Goal: Task Accomplishment & Management: Manage account settings

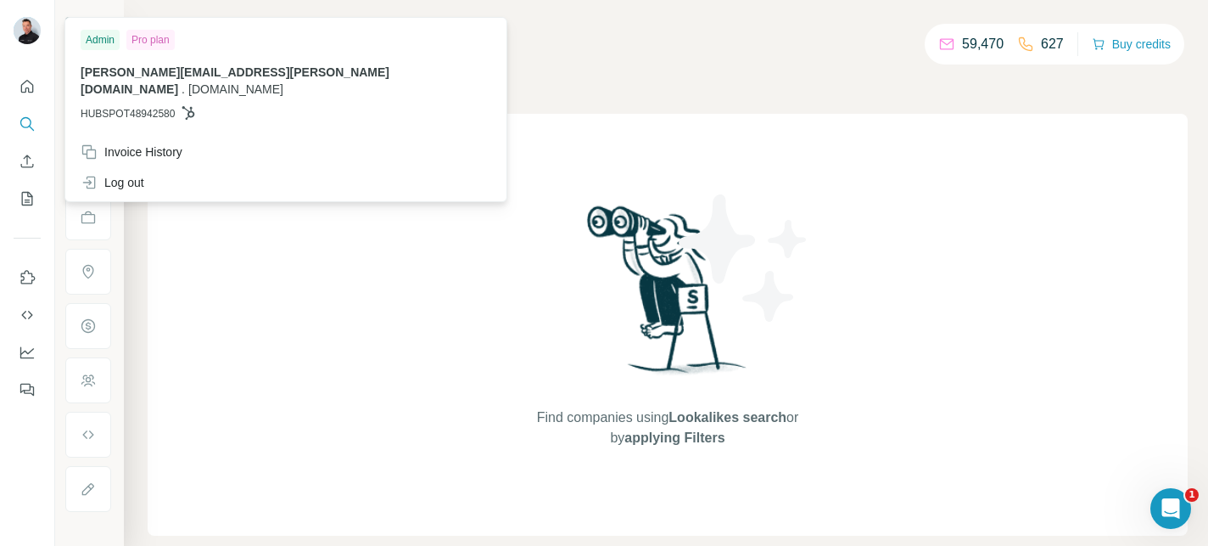
click at [20, 30] on img at bounding box center [27, 30] width 27 height 27
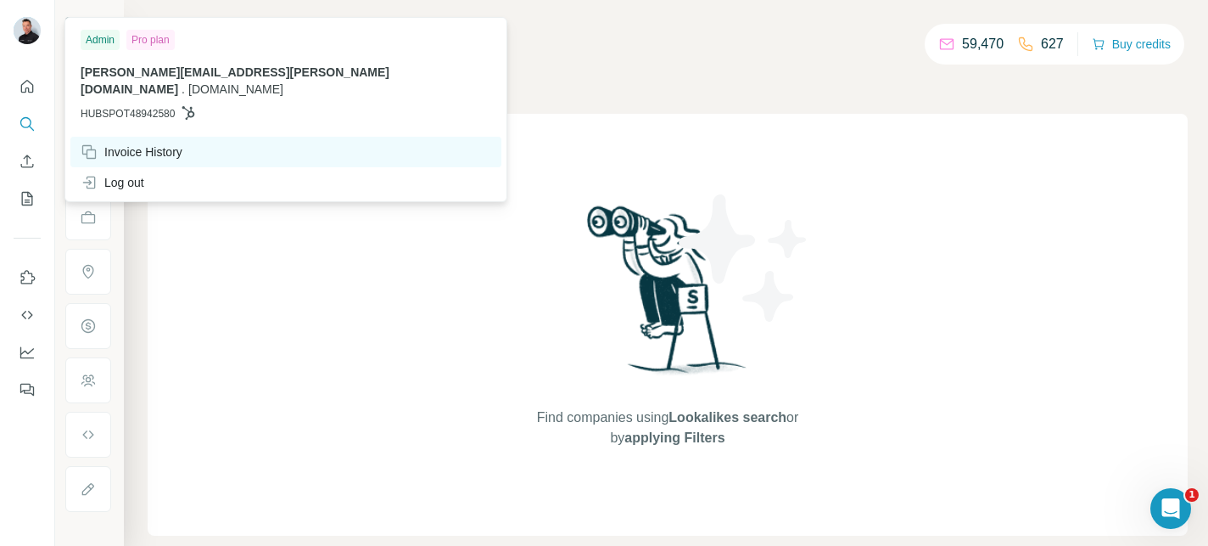
click at [136, 143] on div "Invoice History" at bounding box center [132, 151] width 102 height 17
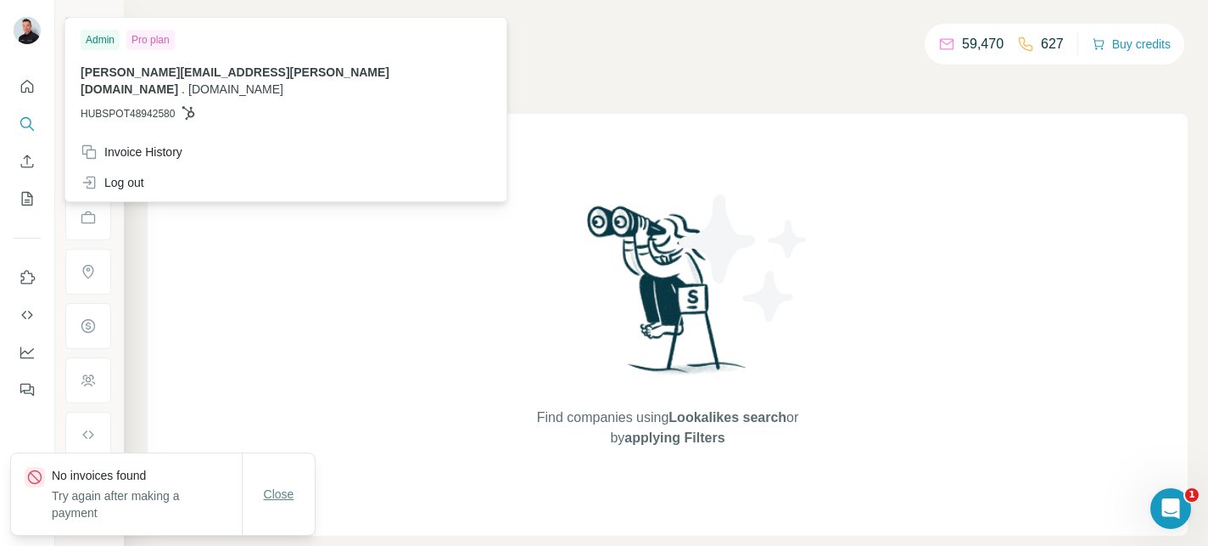
click at [284, 495] on span "Close" at bounding box center [279, 493] width 31 height 17
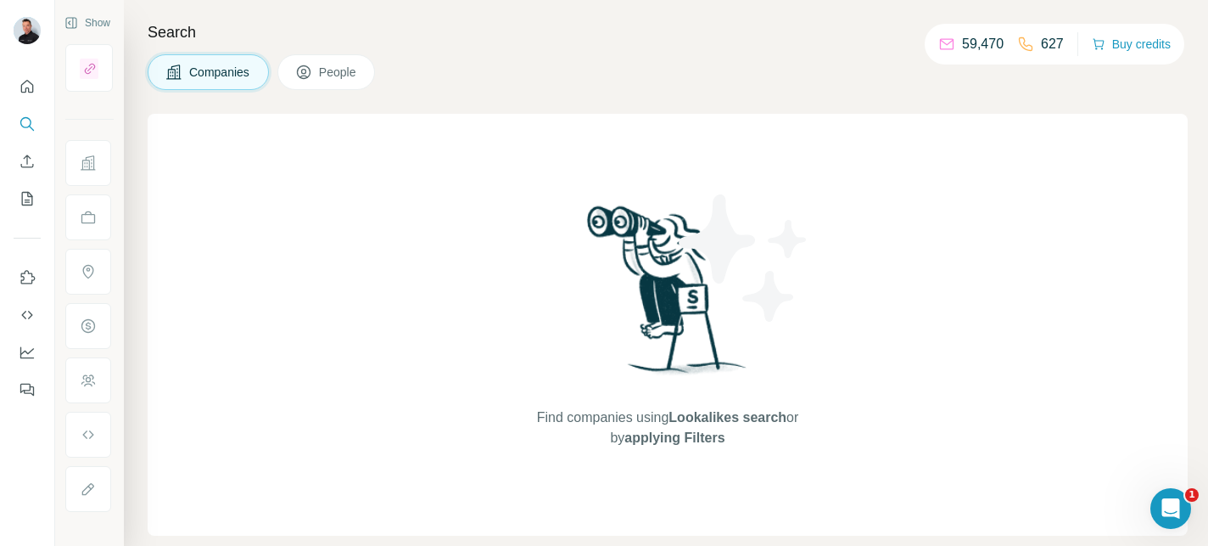
click at [473, 84] on div "Companies People" at bounding box center [668, 72] width 1040 height 36
click at [1172, 508] on icon "Open Intercom Messenger" at bounding box center [1169, 506] width 28 height 28
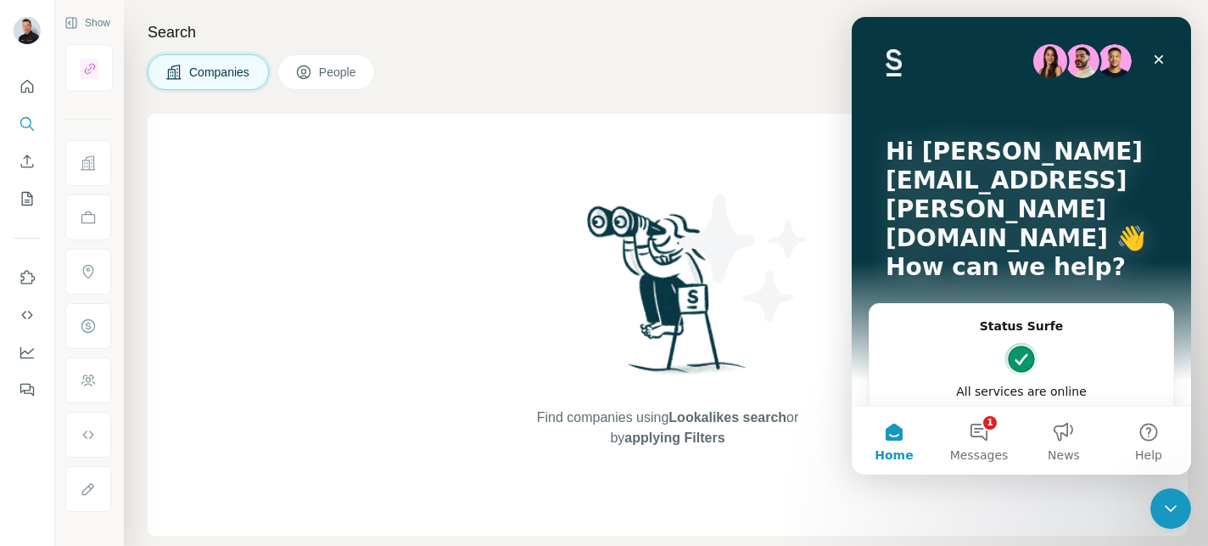
click at [716, 137] on div "Find companies using Lookalikes search or by applying Filters" at bounding box center [667, 325] width 305 height 422
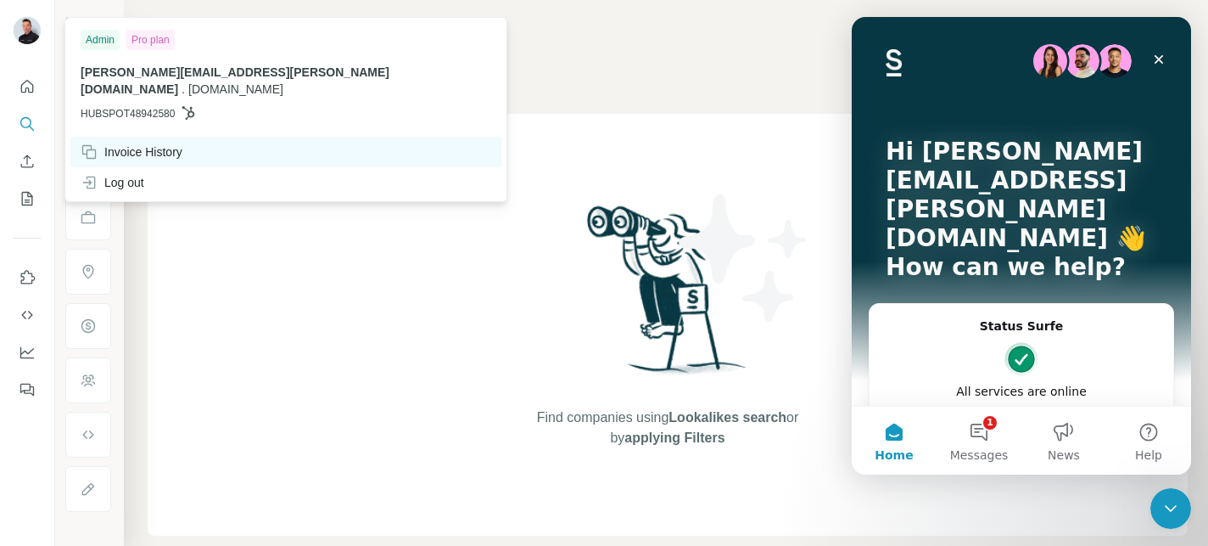
click at [127, 143] on div "Invoice History" at bounding box center [132, 151] width 102 height 17
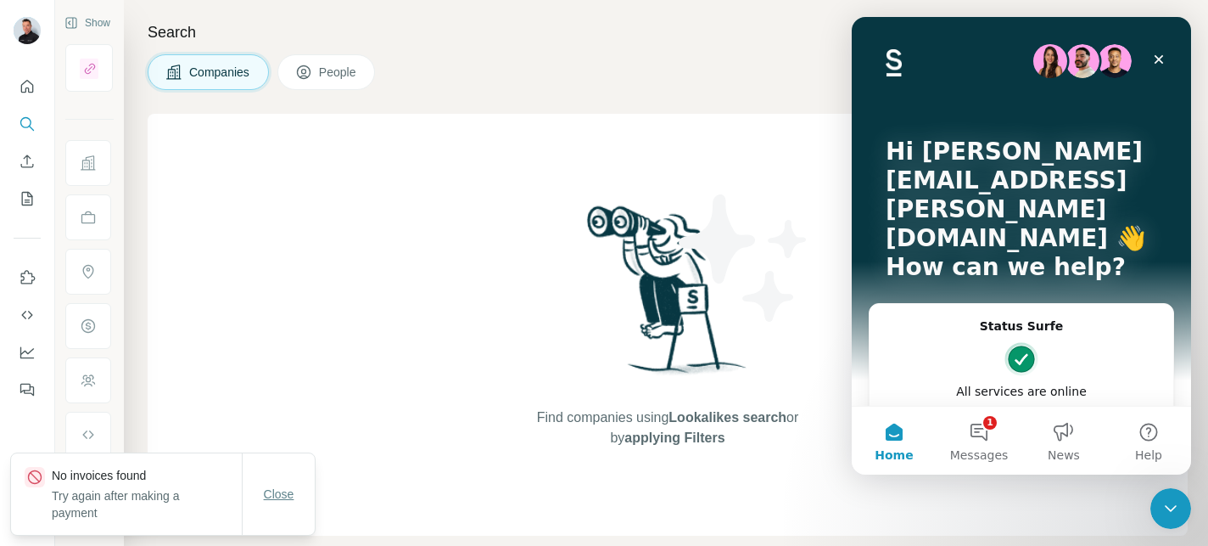
click at [277, 496] on span "Close" at bounding box center [279, 493] width 31 height 17
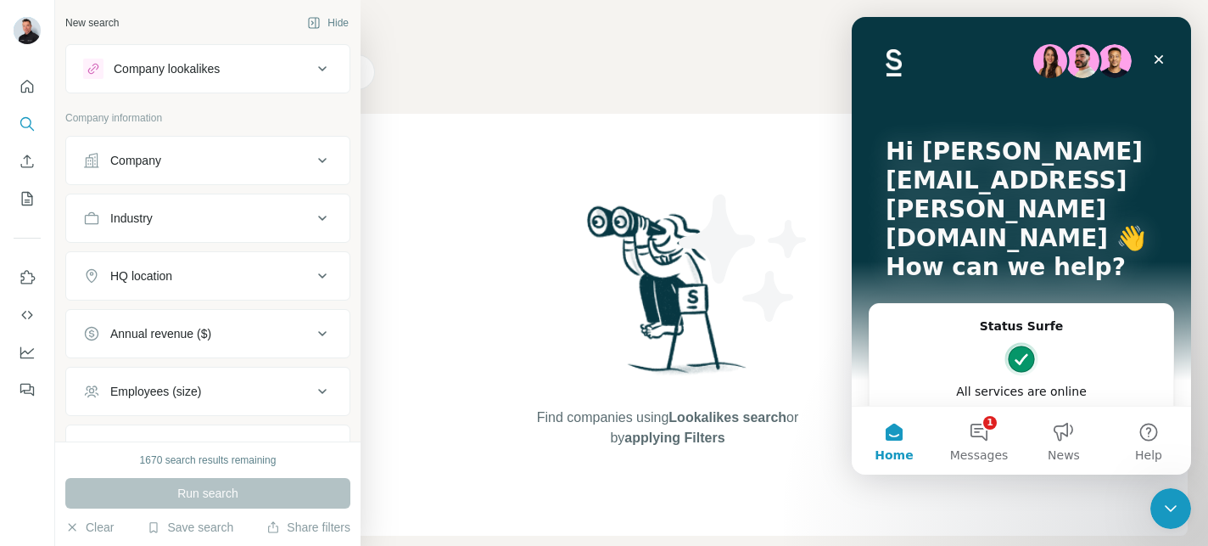
click at [322, 70] on icon at bounding box center [322, 68] width 8 height 5
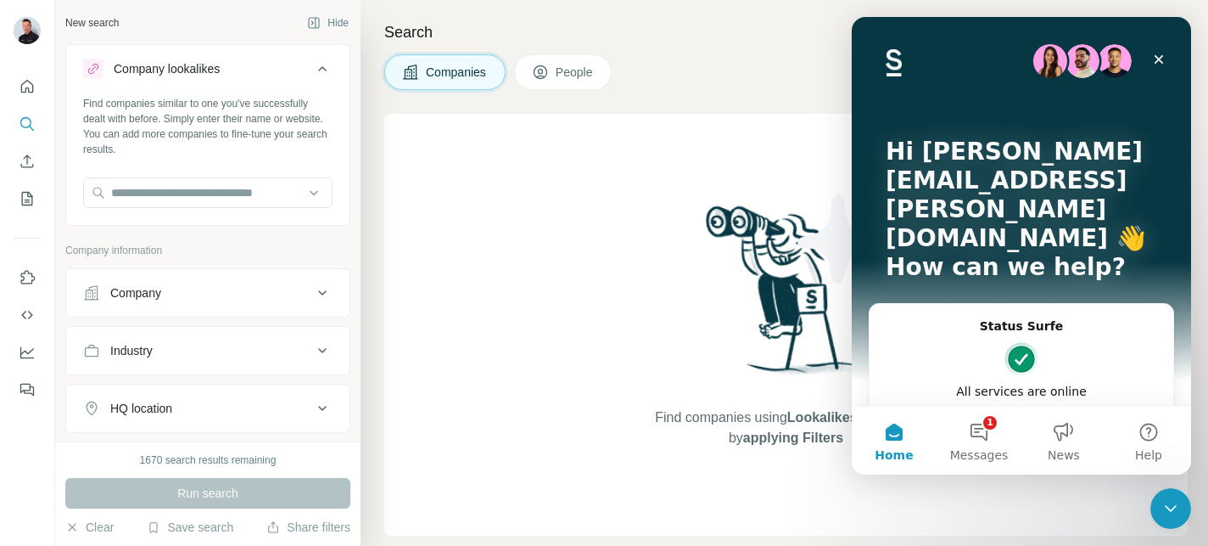
click at [322, 70] on icon at bounding box center [322, 69] width 20 height 20
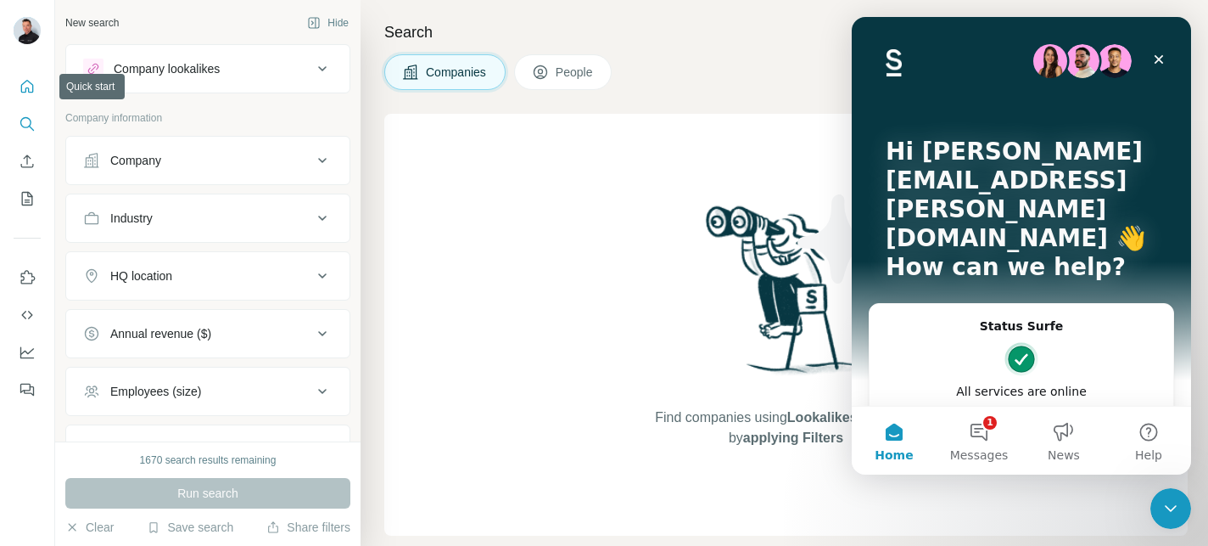
click at [26, 87] on icon "Quick start" at bounding box center [27, 86] width 13 height 13
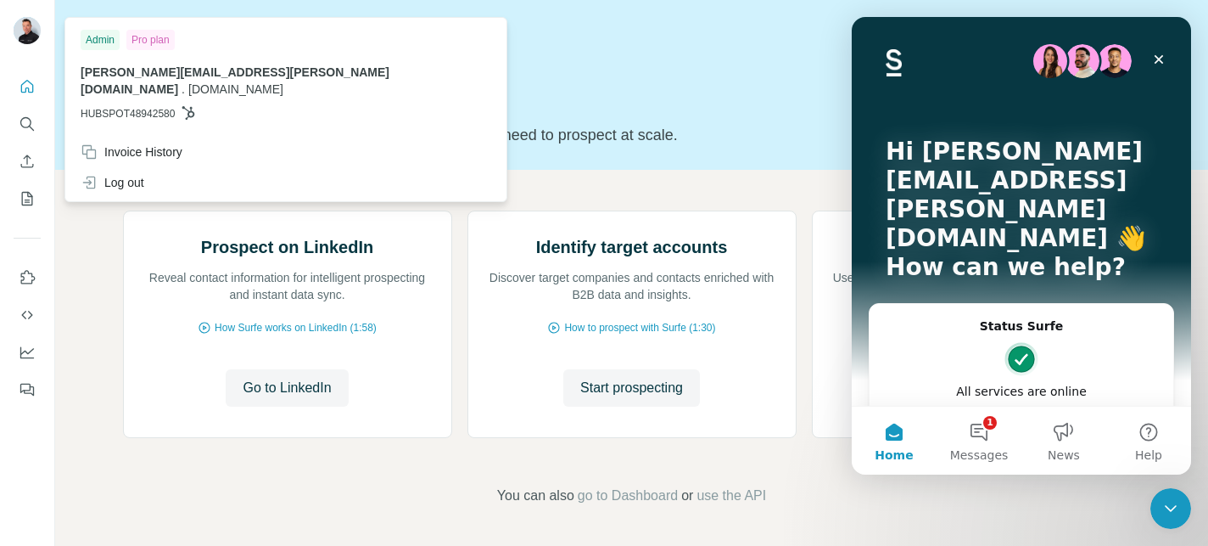
click at [155, 41] on div "Pro plan" at bounding box center [150, 40] width 48 height 20
click at [99, 39] on div "Admin" at bounding box center [100, 40] width 39 height 20
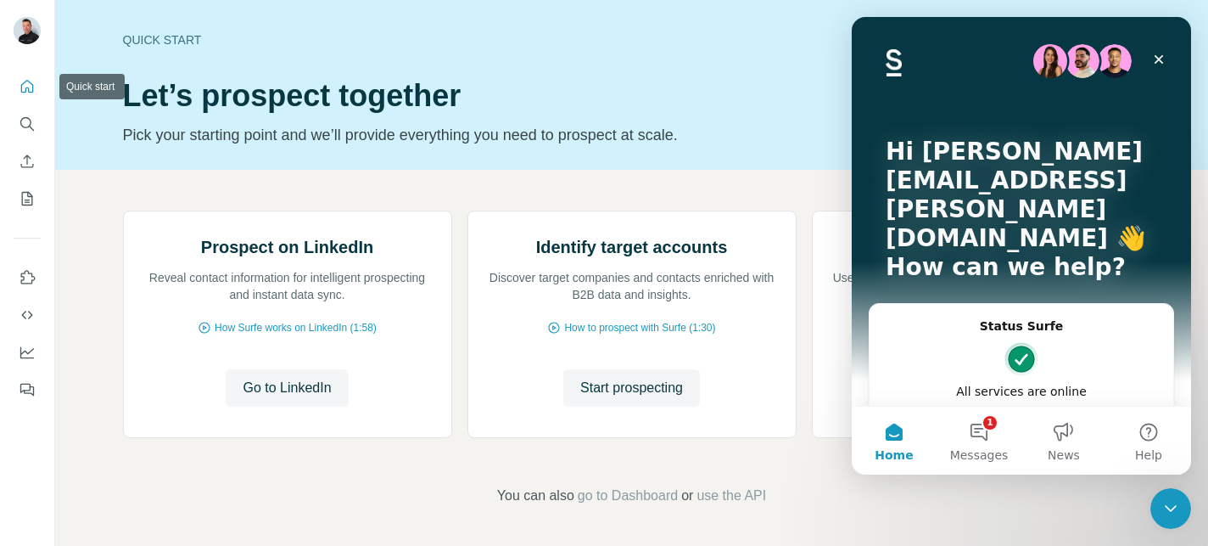
click at [27, 96] on button "Quick start" at bounding box center [27, 86] width 27 height 31
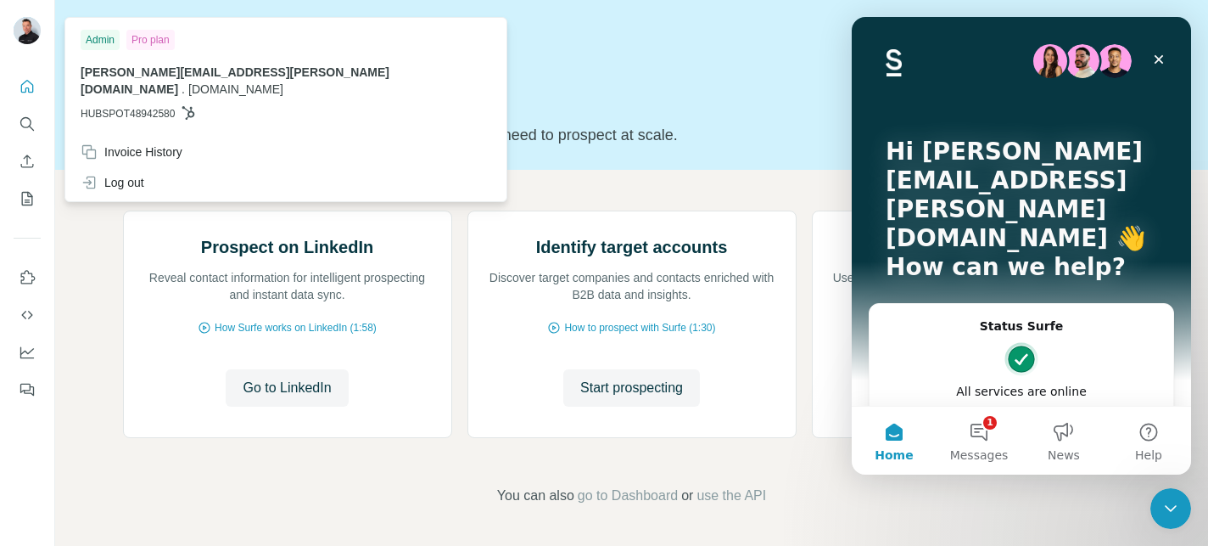
click at [33, 24] on img at bounding box center [27, 30] width 27 height 27
click at [559, 87] on h1 "Let’s prospect together" at bounding box center [506, 96] width 766 height 34
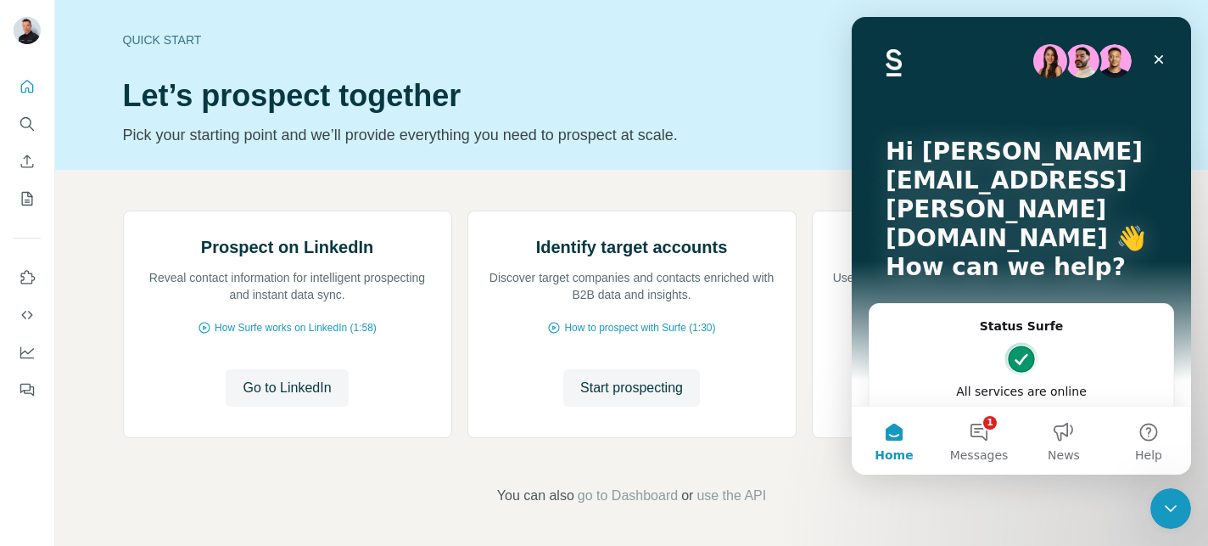
click at [164, 37] on div "Quick start" at bounding box center [506, 39] width 766 height 17
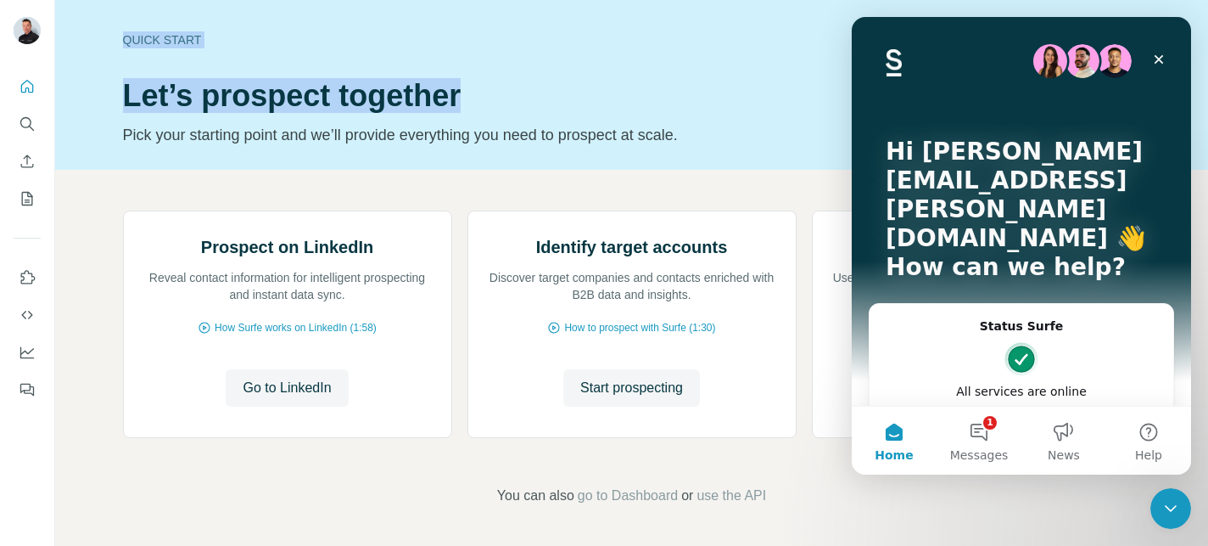
drag, startPoint x: 596, startPoint y: 109, endPoint x: 626, endPoint y: -43, distance: 154.9
click at [626, 0] on html "Quick start Let’s prospect together Pick your starting point and we’ll provide …" at bounding box center [604, 273] width 1208 height 546
